Goal: Find specific page/section: Find specific page/section

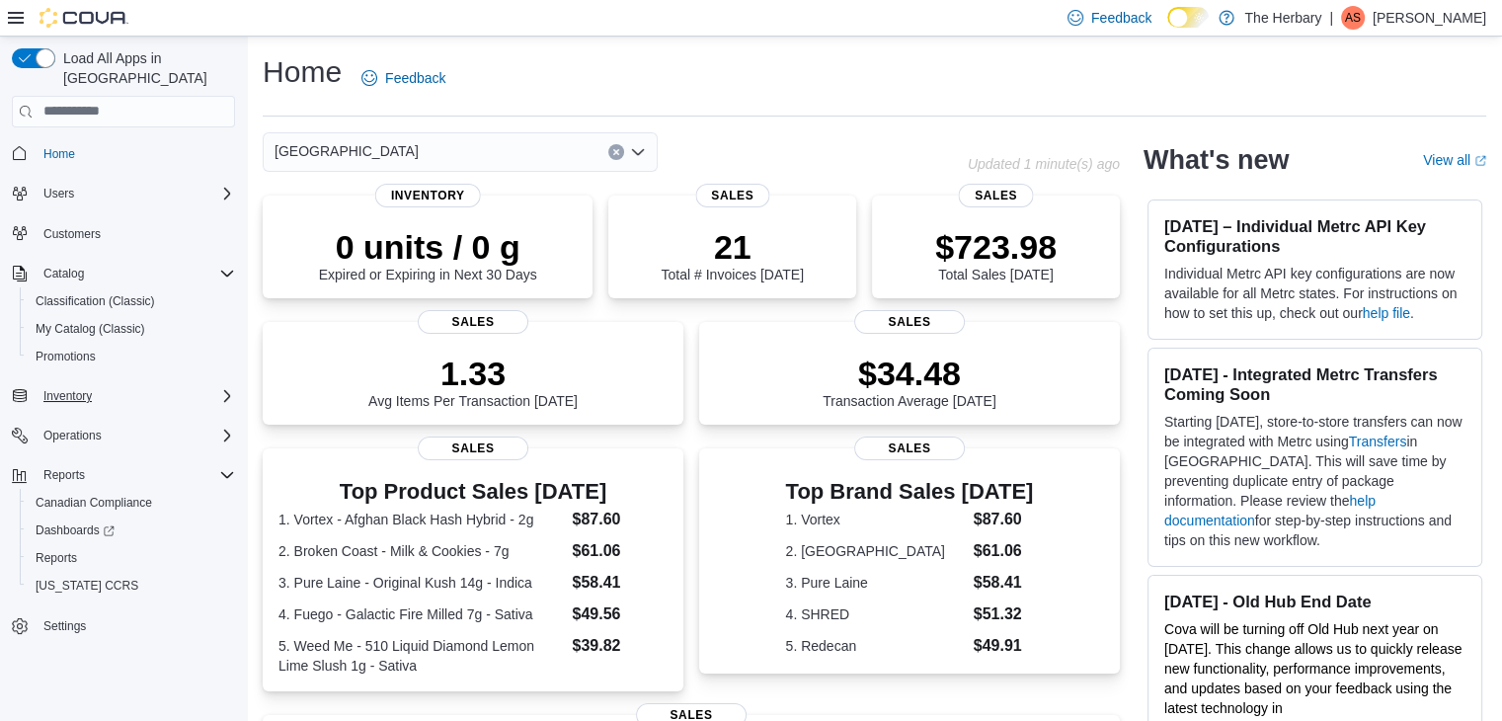
click at [93, 388] on button "Inventory" at bounding box center [123, 396] width 239 height 28
click at [221, 388] on icon "Complex example" at bounding box center [227, 396] width 16 height 16
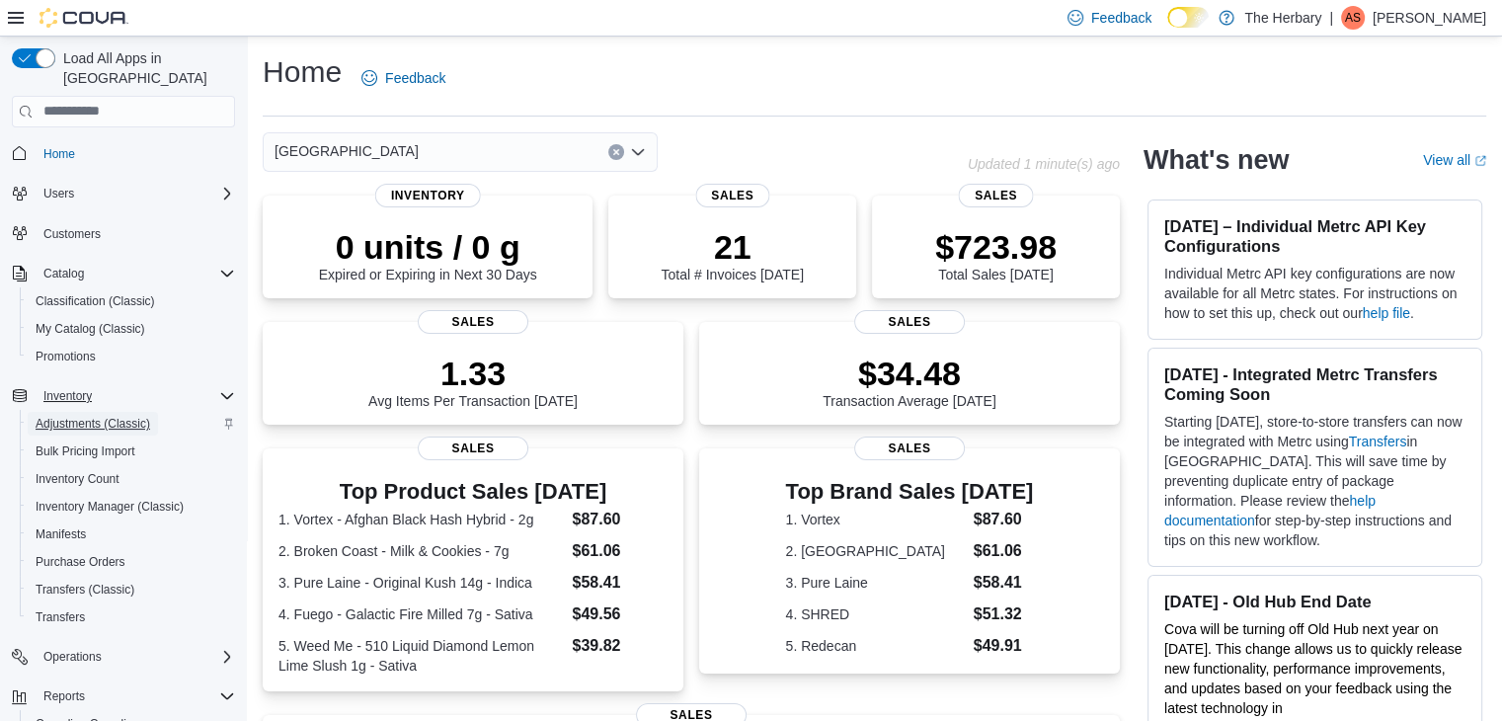
click at [131, 416] on span "Adjustments (Classic)" at bounding box center [93, 424] width 115 height 16
